Goal: Feedback & Contribution: Contribute content

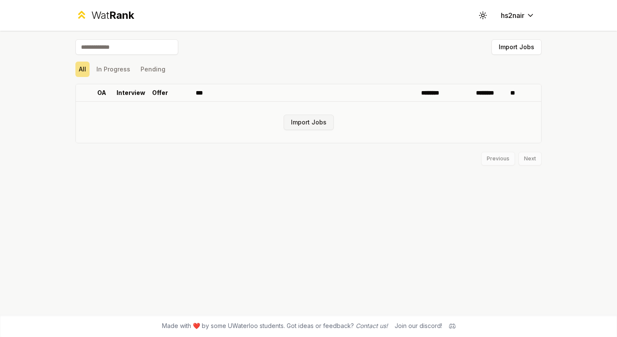
click at [290, 125] on button "Import Jobs" at bounding box center [309, 122] width 50 height 15
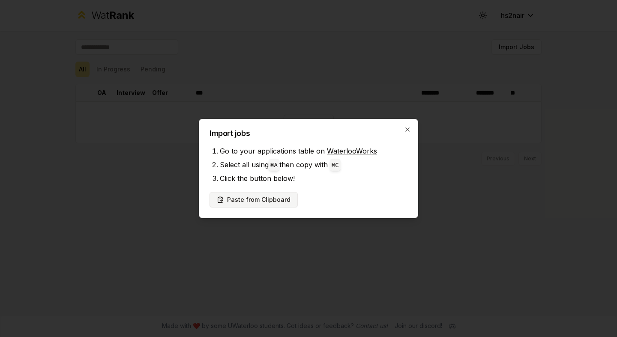
click at [266, 198] on button "Paste from Clipboard" at bounding box center [253, 199] width 88 height 15
click at [273, 200] on button "Paste from Clipboard" at bounding box center [253, 199] width 88 height 15
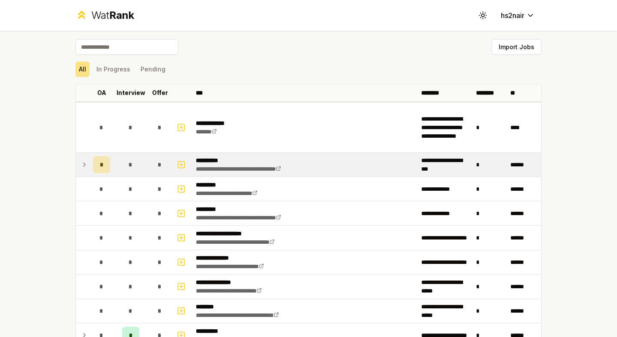
click at [85, 164] on icon at bounding box center [84, 165] width 7 height 10
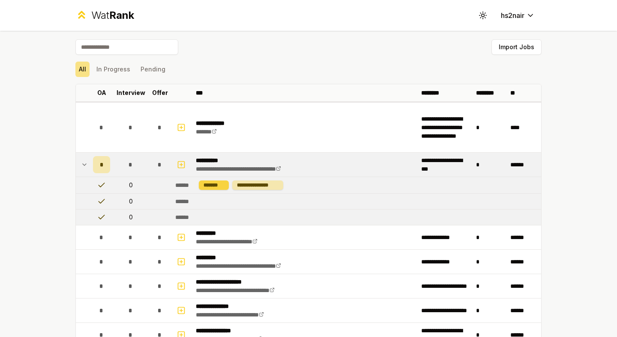
click at [223, 186] on div "*******" at bounding box center [214, 185] width 30 height 9
click at [258, 187] on div "**********" at bounding box center [257, 185] width 51 height 9
click at [85, 165] on icon at bounding box center [84, 165] width 7 height 10
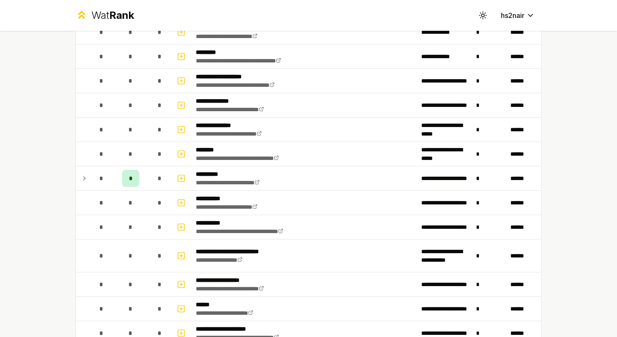
scroll to position [158, 0]
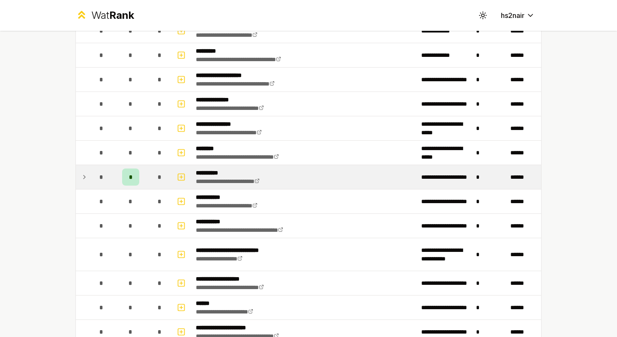
click at [83, 172] on icon at bounding box center [84, 177] width 7 height 10
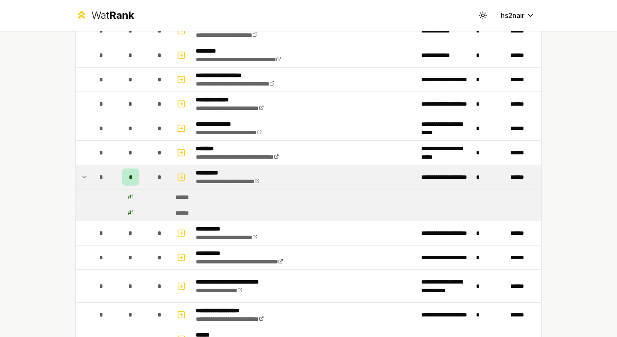
click at [83, 172] on icon at bounding box center [84, 177] width 7 height 10
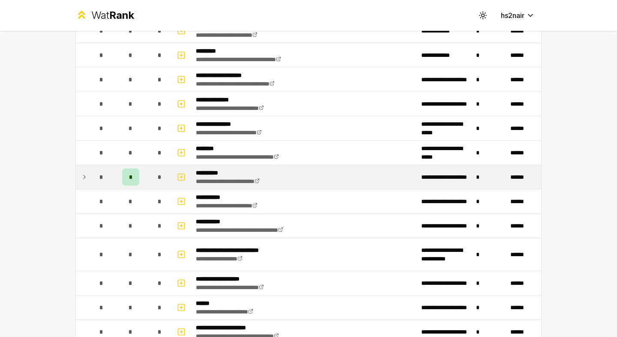
scroll to position [0, 0]
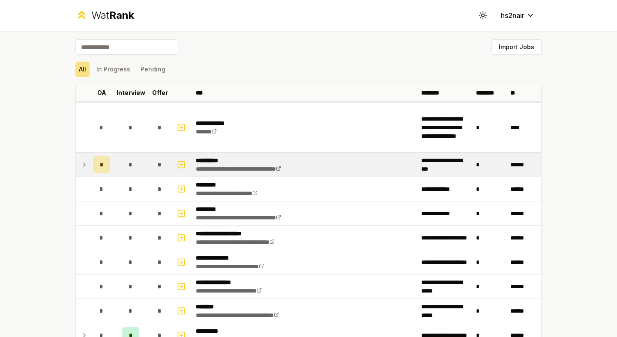
click at [101, 79] on div "All In Progress Pending" at bounding box center [308, 69] width 466 height 22
click at [107, 72] on button "In Progress" at bounding box center [113, 69] width 41 height 15
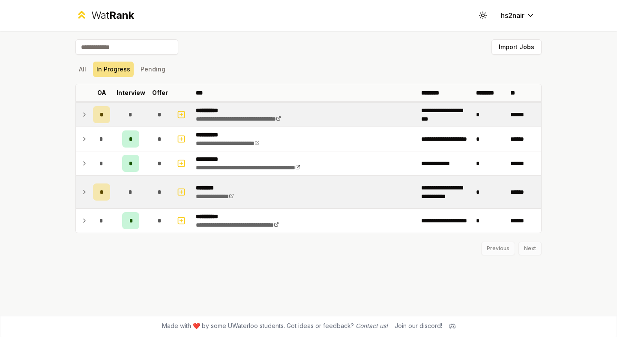
click at [87, 187] on icon at bounding box center [84, 192] width 7 height 10
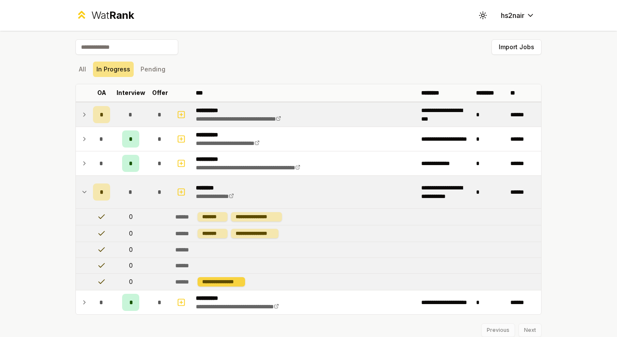
click at [224, 282] on div "**********" at bounding box center [221, 282] width 48 height 9
click at [246, 262] on td "******" at bounding box center [356, 265] width 369 height 15
click at [151, 73] on button "Pending" at bounding box center [153, 69] width 32 height 15
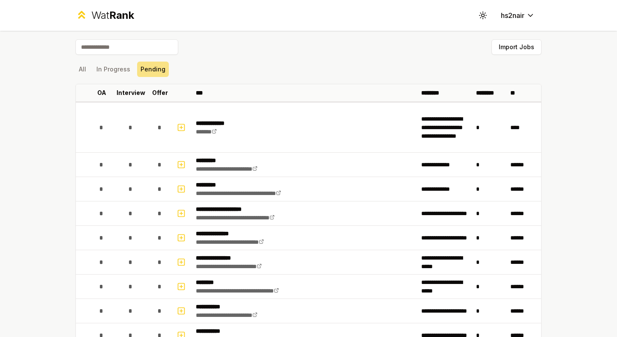
click at [95, 70] on button "In Progress" at bounding box center [113, 69] width 41 height 15
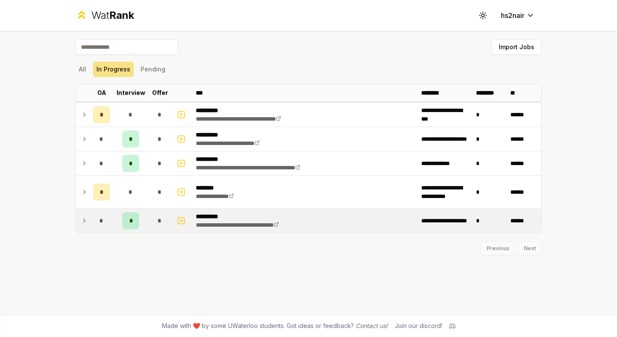
click at [128, 222] on div "*" at bounding box center [130, 220] width 17 height 17
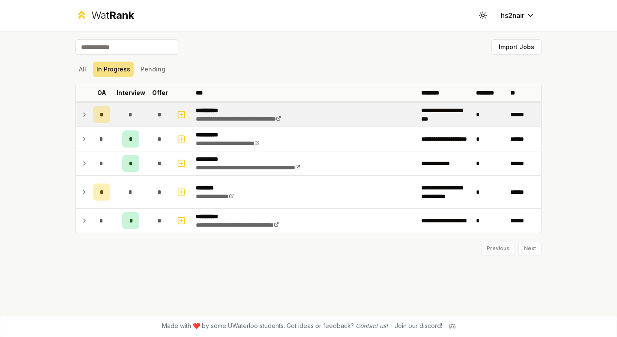
click at [81, 113] on icon at bounding box center [84, 115] width 7 height 10
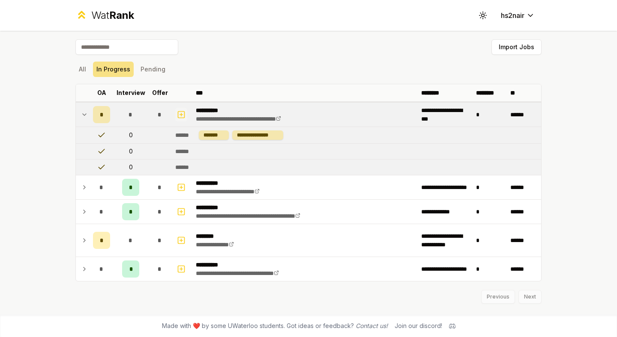
click at [178, 114] on rect "button" at bounding box center [181, 114] width 6 height 6
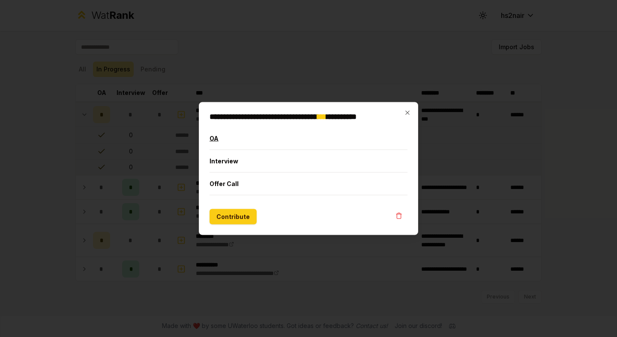
click at [272, 141] on button "OA" at bounding box center [308, 139] width 198 height 22
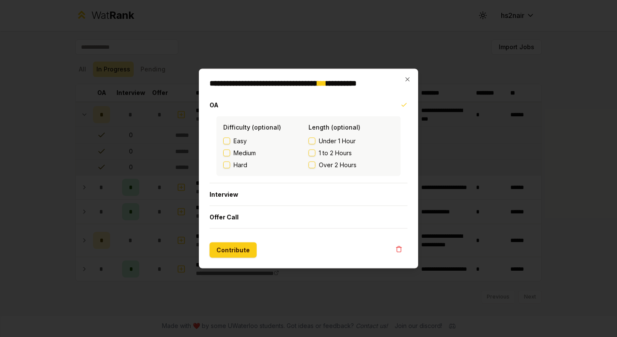
click at [328, 163] on span "Over 2 Hours" at bounding box center [338, 165] width 38 height 9
click at [315, 163] on button "Over 2 Hours" at bounding box center [311, 165] width 7 height 7
drag, startPoint x: 223, startPoint y: 105, endPoint x: 211, endPoint y: 105, distance: 12.4
click at [211, 105] on button "OA" at bounding box center [308, 105] width 198 height 22
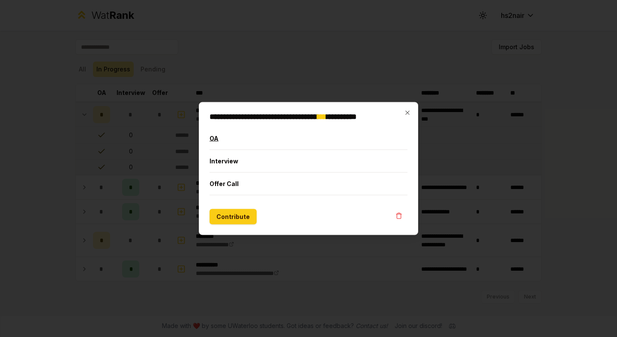
click at [232, 133] on button "OA" at bounding box center [308, 139] width 198 height 22
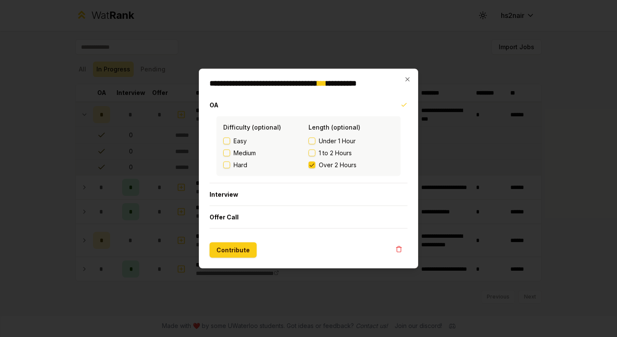
click at [228, 162] on button "Hard" at bounding box center [226, 165] width 7 height 7
click at [233, 249] on button "Contribute" at bounding box center [232, 250] width 47 height 15
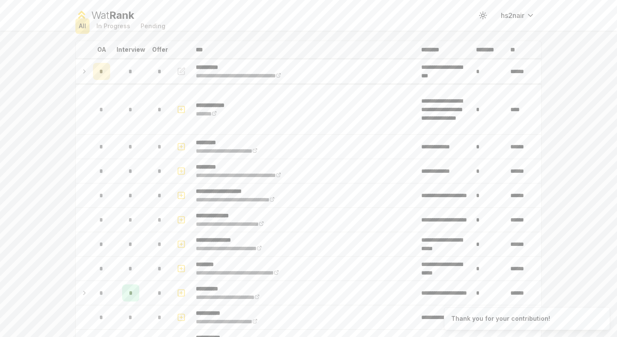
scroll to position [46, 0]
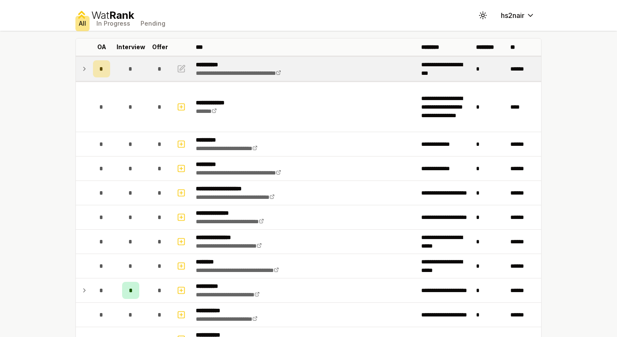
click at [83, 67] on icon at bounding box center [84, 69] width 7 height 10
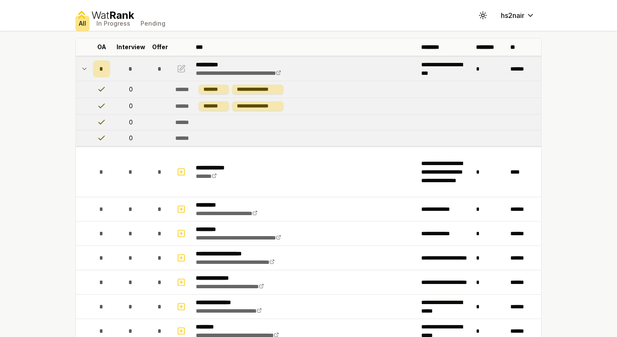
click at [82, 67] on icon at bounding box center [84, 69] width 7 height 10
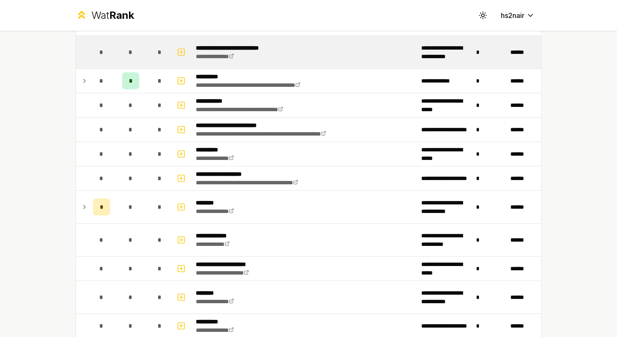
scroll to position [719, 0]
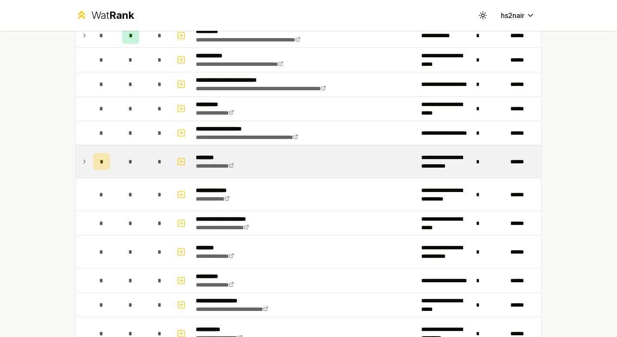
click at [87, 158] on icon at bounding box center [84, 162] width 7 height 10
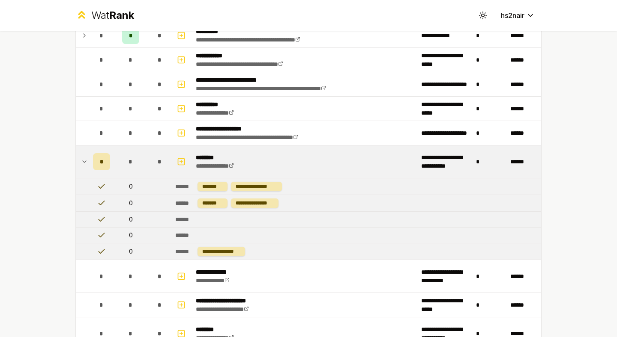
click at [211, 230] on td "******" at bounding box center [356, 235] width 369 height 15
click at [180, 163] on icon "button" at bounding box center [181, 162] width 9 height 10
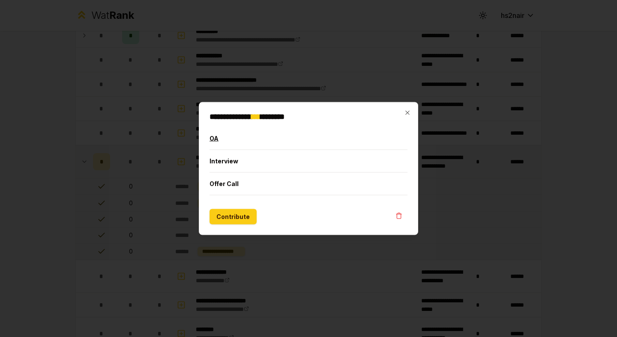
click at [231, 142] on button "OA" at bounding box center [308, 139] width 198 height 22
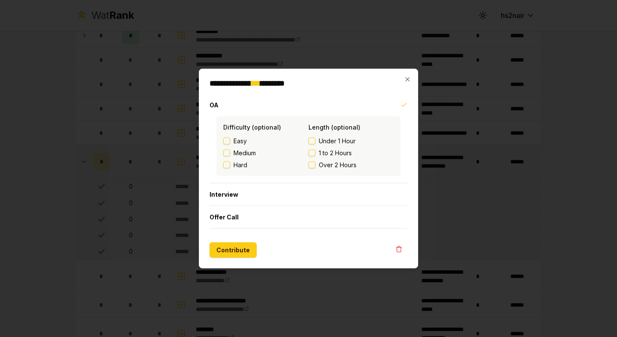
click at [229, 141] on button "Easy" at bounding box center [226, 141] width 7 height 7
click at [320, 165] on span "Over 2 Hours" at bounding box center [338, 165] width 38 height 9
click at [315, 165] on button "Over 2 Hours" at bounding box center [311, 165] width 7 height 7
click at [240, 256] on button "Contribute" at bounding box center [232, 250] width 47 height 15
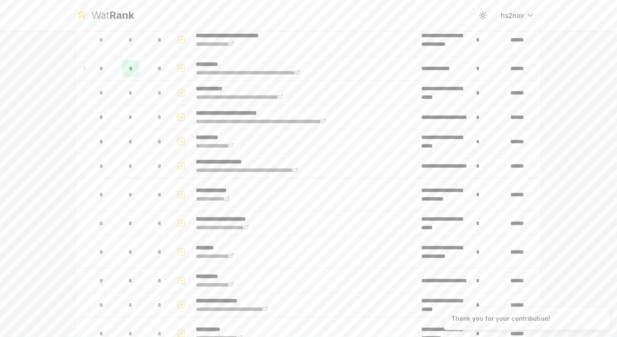
scroll to position [0, 0]
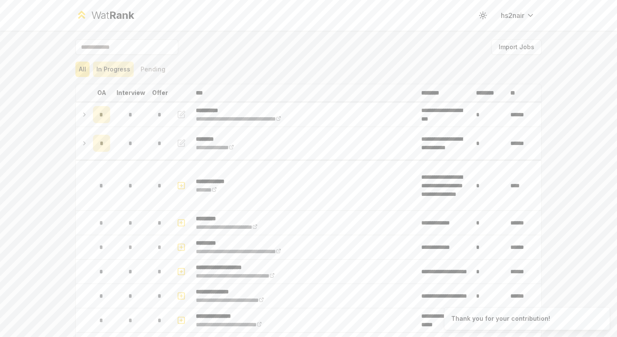
click at [114, 69] on button "In Progress" at bounding box center [113, 69] width 41 height 15
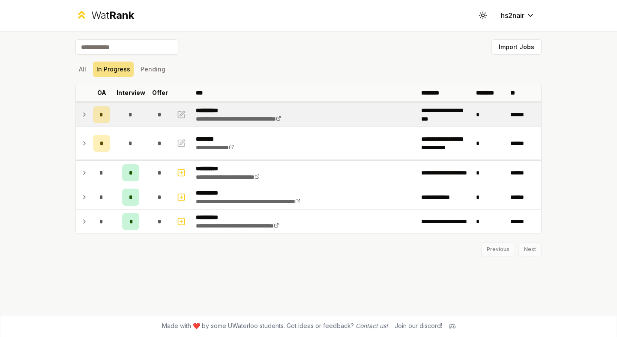
click at [100, 113] on span "*" at bounding box center [101, 114] width 4 height 9
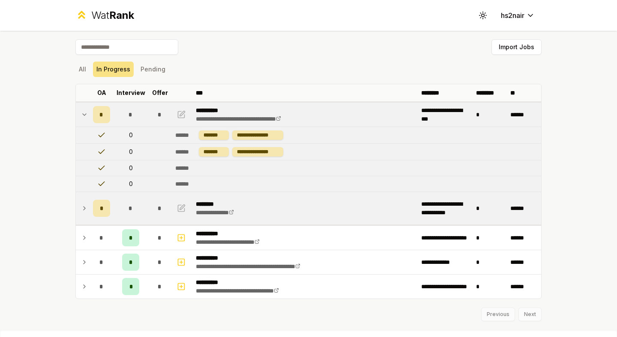
click at [90, 211] on td "*" at bounding box center [102, 208] width 24 height 33
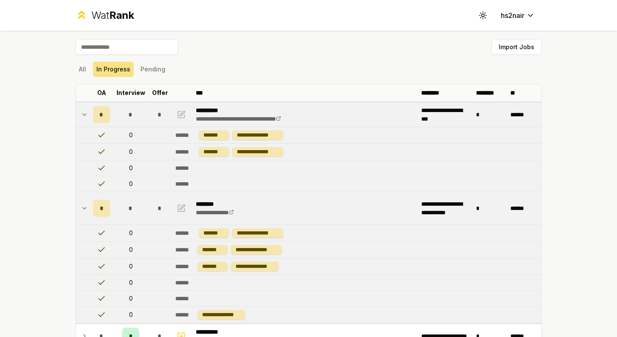
click at [90, 211] on td "*" at bounding box center [102, 208] width 24 height 33
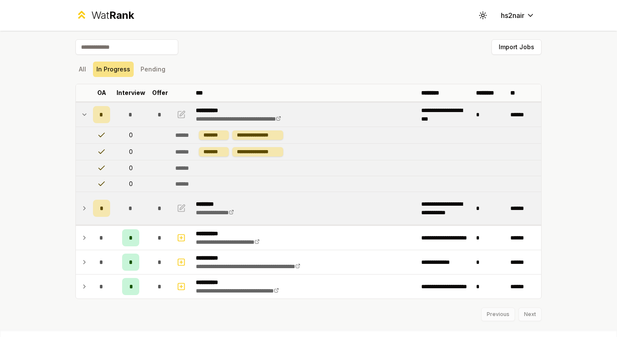
scroll to position [15, 0]
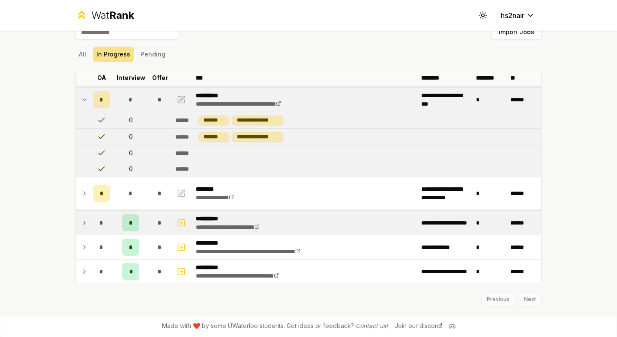
click at [122, 226] on div "*" at bounding box center [130, 223] width 17 height 17
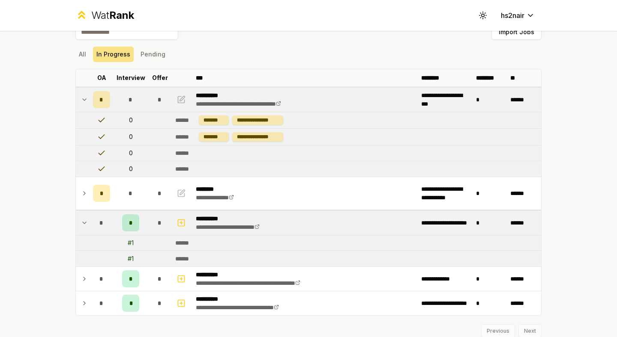
click at [122, 226] on div "*" at bounding box center [130, 223] width 17 height 17
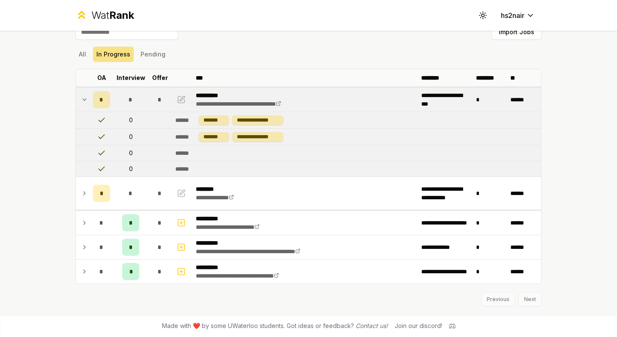
click at [599, 151] on div "**********" at bounding box center [308, 168] width 617 height 337
click at [89, 101] on td at bounding box center [83, 100] width 14 height 24
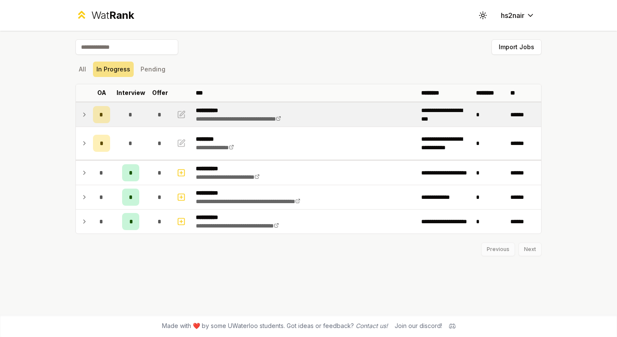
click at [87, 113] on icon at bounding box center [84, 115] width 7 height 10
